Goal: Navigation & Orientation: Find specific page/section

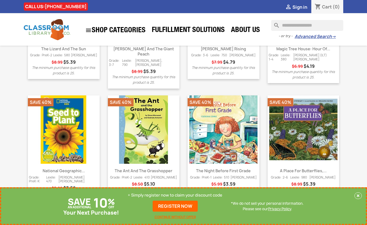
scroll to position [713, 0]
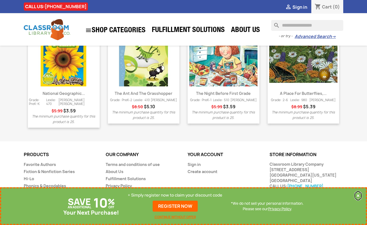
click at [357, 196] on button "×" at bounding box center [357, 195] width 7 height 7
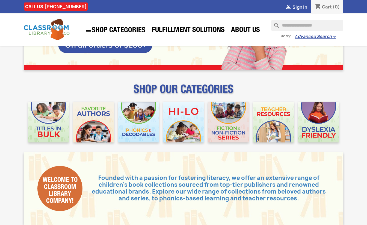
scroll to position [0, 0]
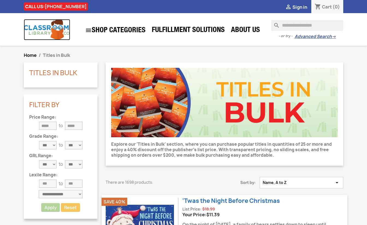
click at [50, 25] on img at bounding box center [47, 29] width 46 height 21
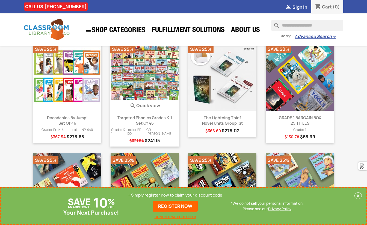
scroll to position [281, 0]
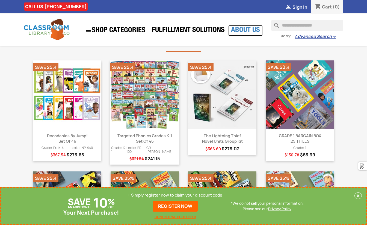
click at [244, 32] on link "About Us" at bounding box center [245, 30] width 34 height 11
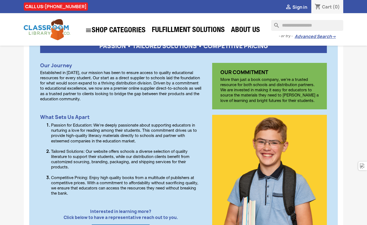
scroll to position [170, 0]
